Goal: Communication & Community: Ask a question

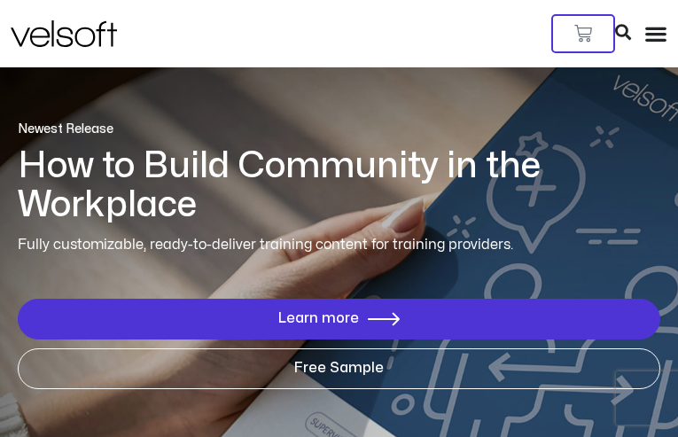
type input "**********"
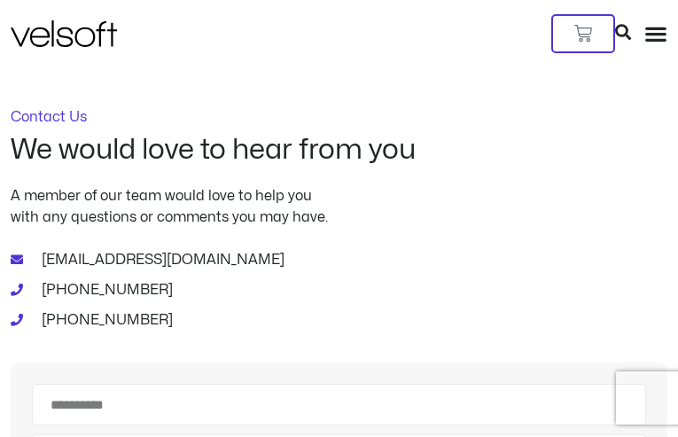
type input "**********"
type input "*********"
type input "**********"
